Goal: Information Seeking & Learning: Learn about a topic

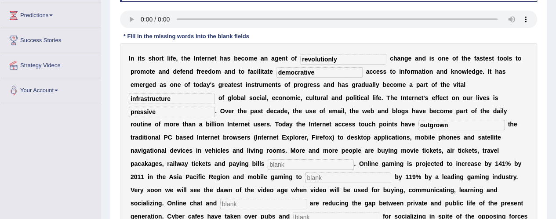
click at [282, 165] on input "text" at bounding box center [310, 164] width 86 height 11
click at [286, 163] on input "text" at bounding box center [310, 164] width 86 height 11
type input "online"
click at [332, 178] on input "text" at bounding box center [348, 178] width 86 height 11
type input "increase"
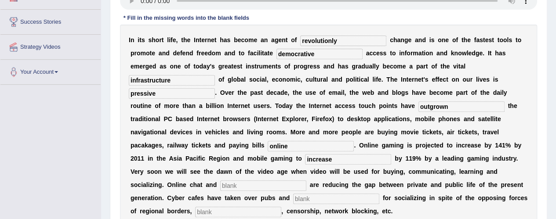
scroll to position [158, 0]
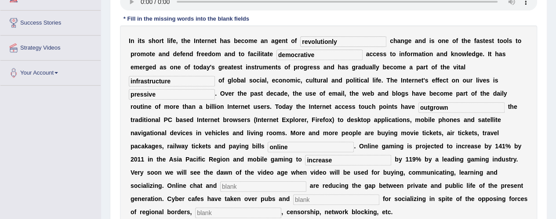
click at [232, 191] on div "I n i t s s h o r t l i f e , t h e I n t e r n e t h a s b e c o m e a n a g e…" at bounding box center [328, 126] width 417 height 202
click at [233, 188] on input "text" at bounding box center [263, 186] width 86 height 11
type input "blongs"
click at [321, 202] on input "text" at bounding box center [336, 200] width 86 height 11
type input "bars"
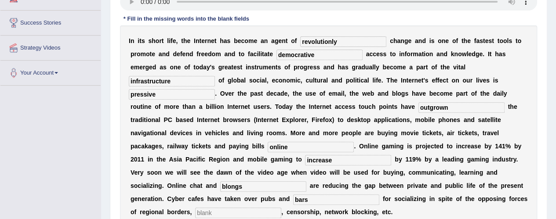
click at [213, 214] on input "text" at bounding box center [238, 213] width 86 height 11
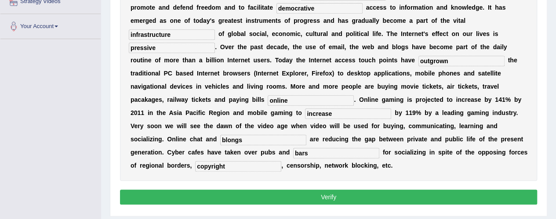
scroll to position [211, 0]
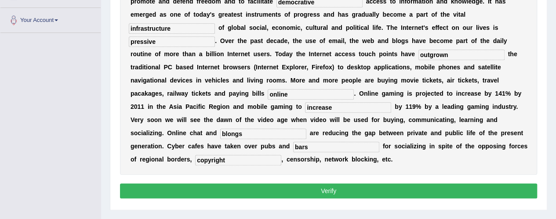
type input "copyright"
click at [415, 188] on button "Verify" at bounding box center [328, 191] width 417 height 15
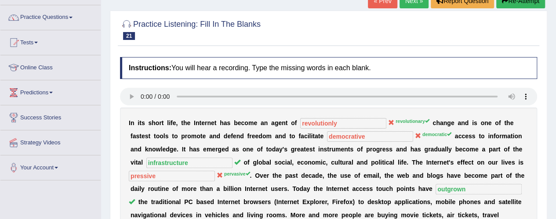
scroll to position [53, 0]
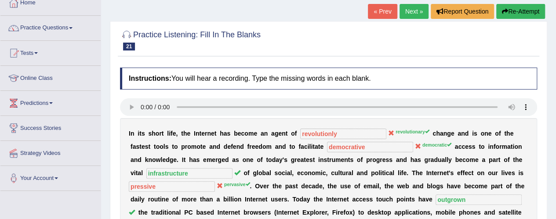
click at [411, 10] on link "Next »" at bounding box center [413, 11] width 29 height 15
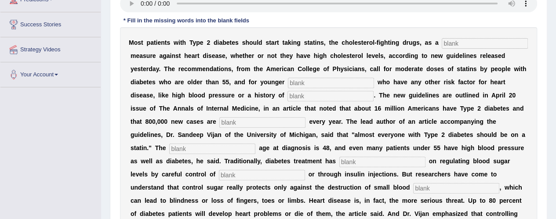
scroll to position [158, 0]
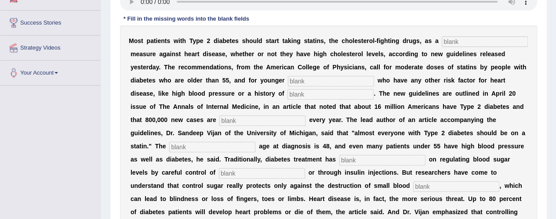
click at [461, 41] on input "text" at bounding box center [484, 41] width 86 height 11
type input "preventive"
click at [301, 79] on input "text" at bounding box center [331, 81] width 86 height 11
type input "patients"
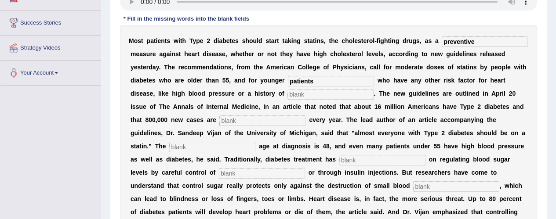
click at [313, 96] on input "text" at bounding box center [330, 94] width 86 height 11
type input "smoking"
click at [228, 119] on input "text" at bounding box center [262, 121] width 86 height 11
click at [229, 122] on input "d" at bounding box center [262, 121] width 86 height 11
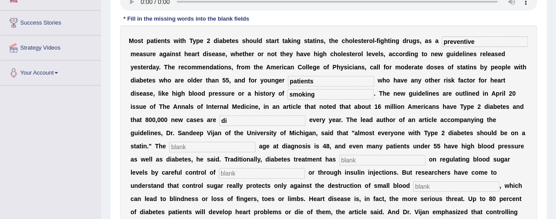
click at [240, 121] on input "di" at bounding box center [262, 121] width 86 height 11
click at [225, 119] on input "dignoses" at bounding box center [262, 121] width 86 height 11
click at [228, 119] on input "dignoses" at bounding box center [262, 121] width 86 height 11
type input "diagnoses"
click at [181, 144] on input "text" at bounding box center [212, 147] width 86 height 11
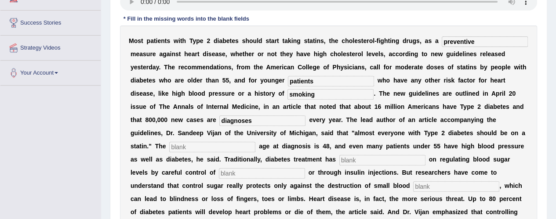
click at [184, 149] on input "text" at bounding box center [212, 147] width 86 height 11
type input "average"
click at [248, 119] on input "diagnoses" at bounding box center [262, 121] width 86 height 11
type input "diagnosis"
click at [375, 159] on input "text" at bounding box center [382, 160] width 86 height 11
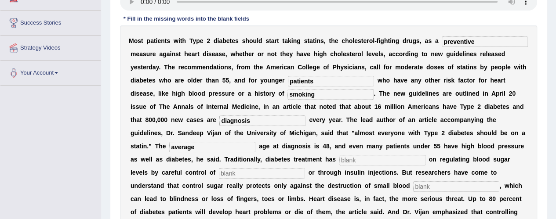
click at [375, 159] on input "text" at bounding box center [382, 160] width 86 height 11
type input "focused"
click at [245, 174] on input "text" at bounding box center [262, 173] width 86 height 11
type input "diet"
click at [433, 184] on input "text" at bounding box center [456, 186] width 86 height 11
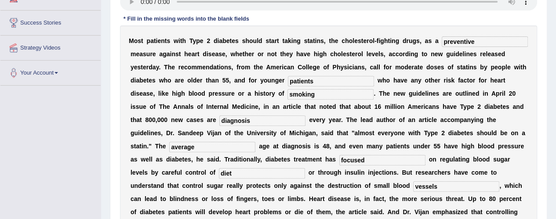
type input "vessels"
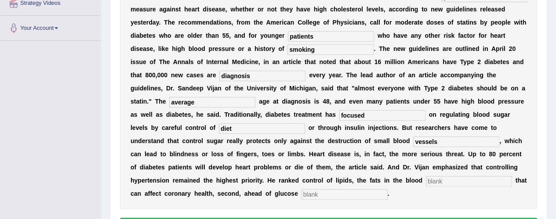
scroll to position [211, 0]
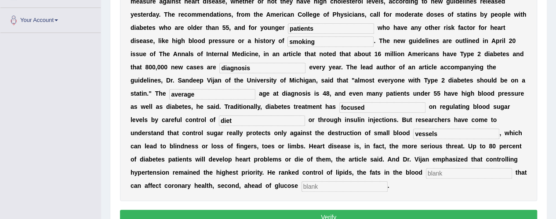
click at [444, 171] on input "text" at bounding box center [469, 173] width 86 height 11
click at [336, 189] on input "text" at bounding box center [344, 186] width 86 height 11
type input "regulations"
click at [437, 171] on input "text" at bounding box center [469, 173] width 86 height 11
type input "strain"
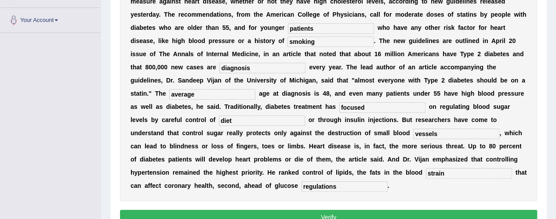
click at [376, 216] on button "Verify" at bounding box center [328, 217] width 417 height 15
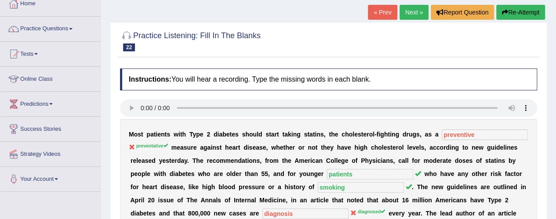
scroll to position [53, 0]
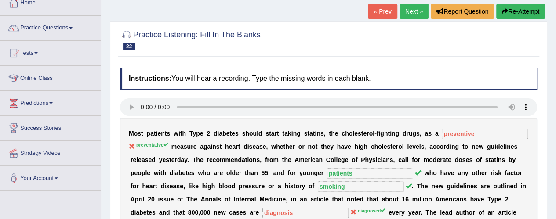
click at [413, 13] on link "Next »" at bounding box center [413, 11] width 29 height 15
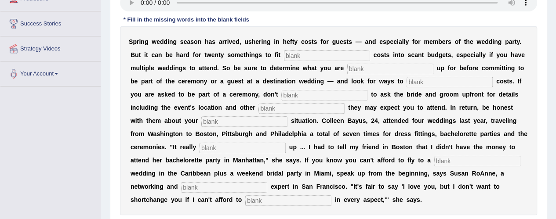
scroll to position [158, 0]
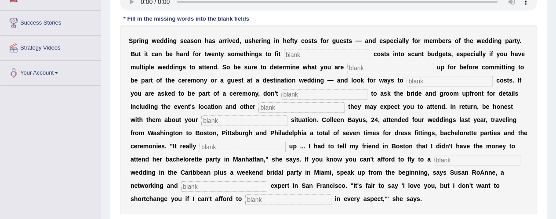
click at [295, 57] on input "text" at bounding box center [327, 55] width 86 height 11
type input "extra"
click at [366, 69] on input "text" at bounding box center [390, 68] width 86 height 11
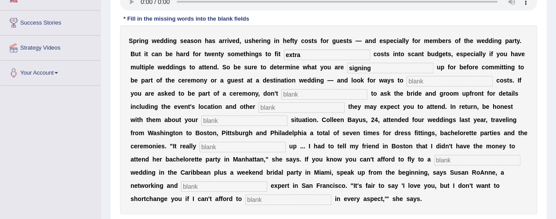
type input "signing"
click at [423, 81] on input "text" at bounding box center [449, 81] width 86 height 11
type input "trim"
click at [298, 96] on input "text" at bounding box center [324, 94] width 86 height 11
click at [300, 97] on input "es" at bounding box center [324, 94] width 86 height 11
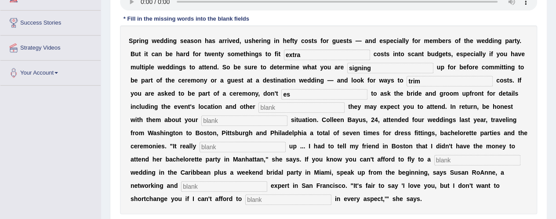
type input "e"
type input "hesitate"
click at [271, 110] on input "text" at bounding box center [301, 107] width 86 height 11
click at [271, 107] on input "text" at bounding box center [301, 107] width 86 height 11
type input "function"
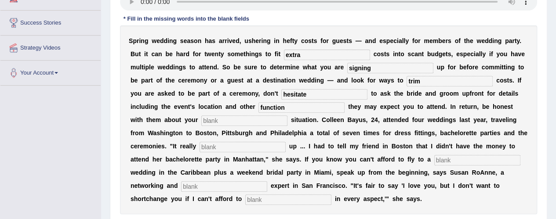
click at [220, 122] on input "text" at bounding box center [244, 121] width 86 height 11
type input "finabcial"
click at [214, 149] on input "text" at bounding box center [242, 147] width 86 height 11
type input "added"
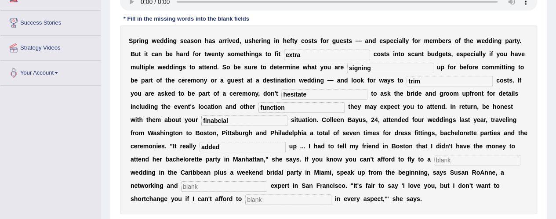
click at [215, 190] on input "text" at bounding box center [224, 186] width 86 height 11
click at [449, 161] on input "text" at bounding box center [477, 160] width 86 height 11
type input "destination"
click at [191, 184] on input "text" at bounding box center [224, 186] width 86 height 11
type input "adi"
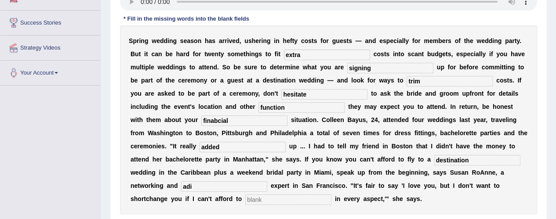
click at [263, 199] on input "text" at bounding box center [288, 200] width 86 height 11
type input "participate"
click at [201, 120] on input "finabcial" at bounding box center [244, 121] width 86 height 11
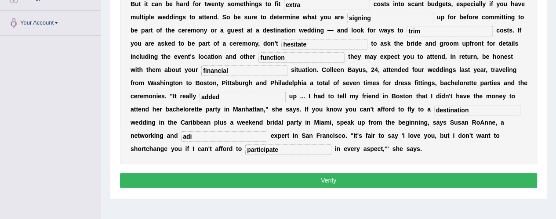
scroll to position [211, 0]
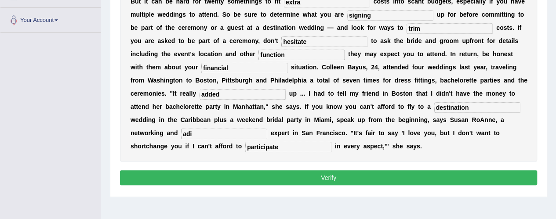
type input "financial"
click at [401, 172] on button "Verify" at bounding box center [328, 177] width 417 height 15
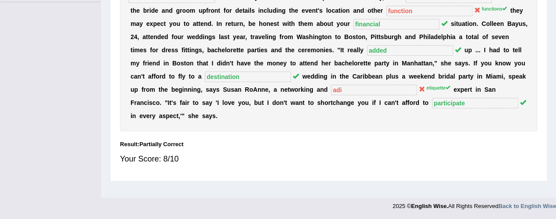
scroll to position [0, 0]
